Goal: Task Accomplishment & Management: Use online tool/utility

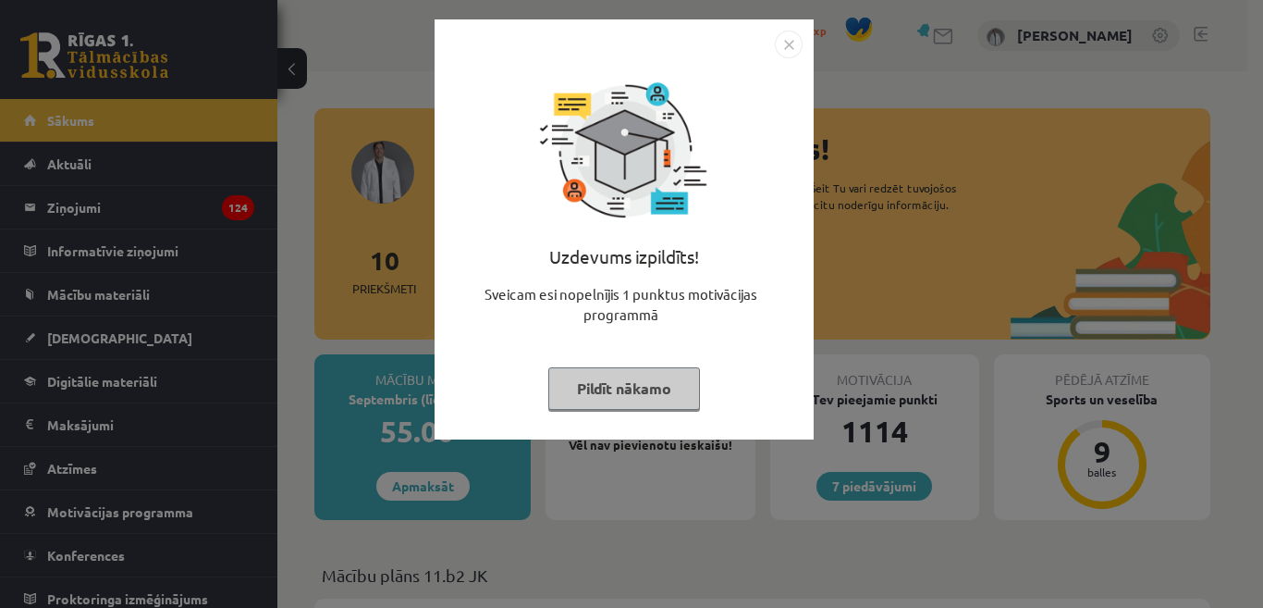
click at [622, 388] on button "Pildīt nākamo" at bounding box center [624, 388] width 152 height 43
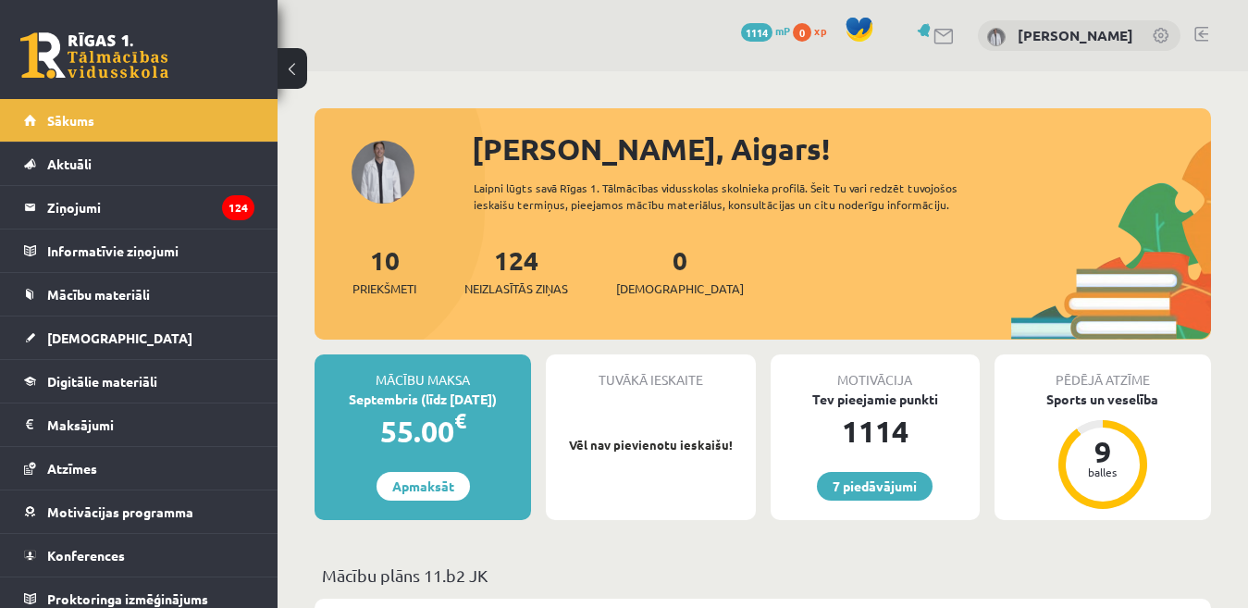
click at [1201, 32] on link at bounding box center [1201, 34] width 14 height 15
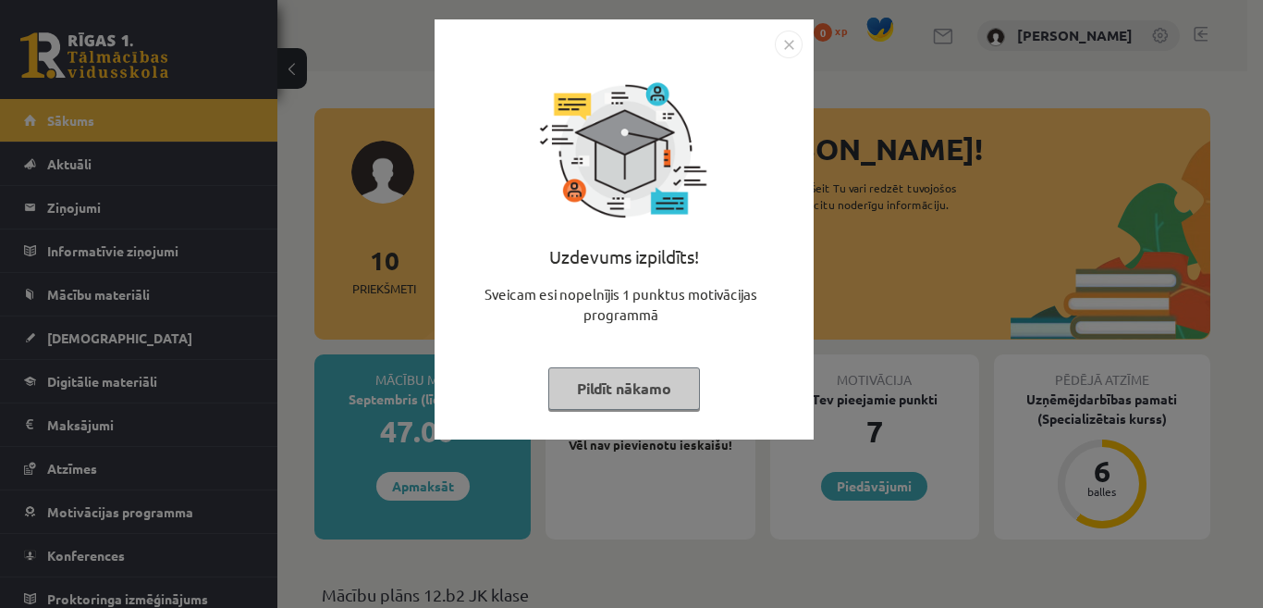
click at [607, 385] on button "Pildīt nākamo" at bounding box center [624, 388] width 152 height 43
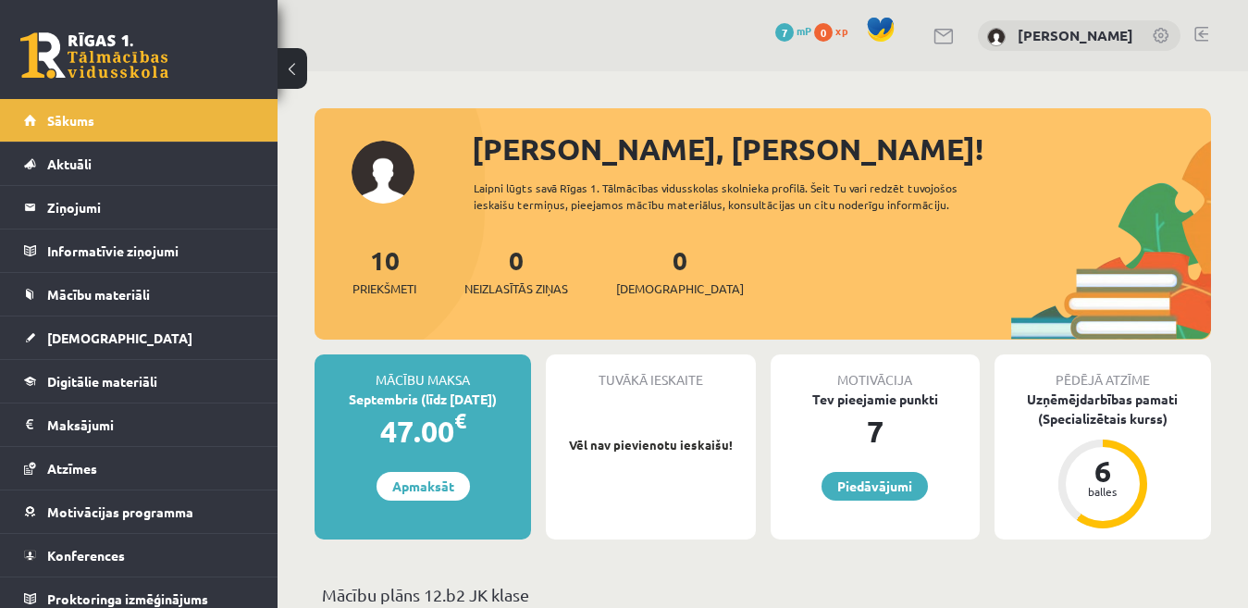
click at [1199, 37] on link at bounding box center [1201, 34] width 14 height 15
